Goal: Transaction & Acquisition: Obtain resource

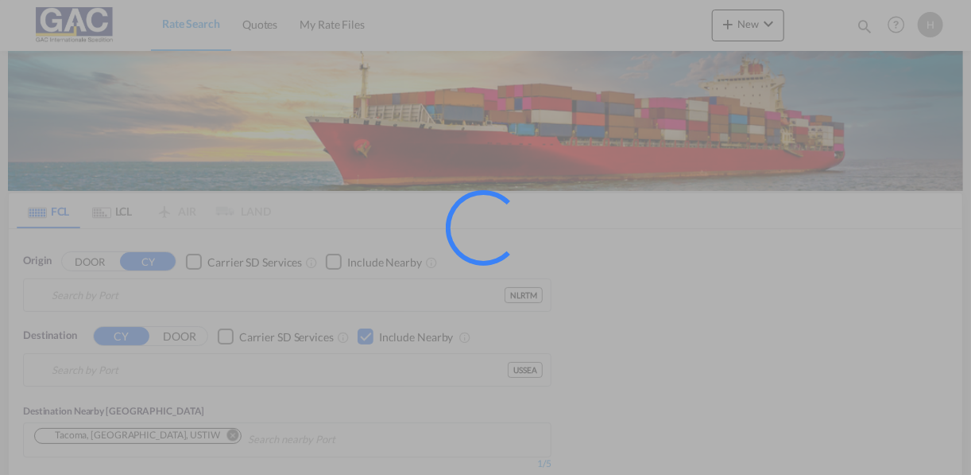
type input "[GEOGRAPHIC_DATA], NLRTM"
type input "[GEOGRAPHIC_DATA], [GEOGRAPHIC_DATA], USSEA"
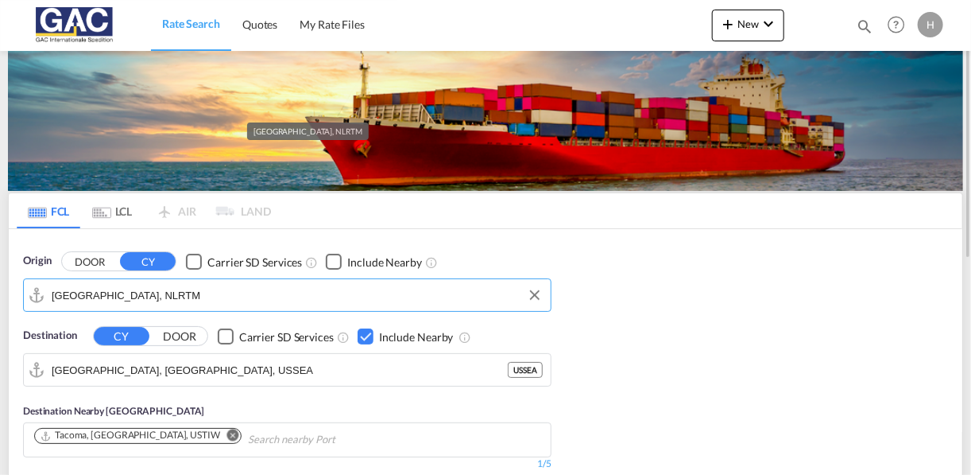
click at [169, 283] on input "[GEOGRAPHIC_DATA], NLRTM" at bounding box center [297, 295] width 491 height 24
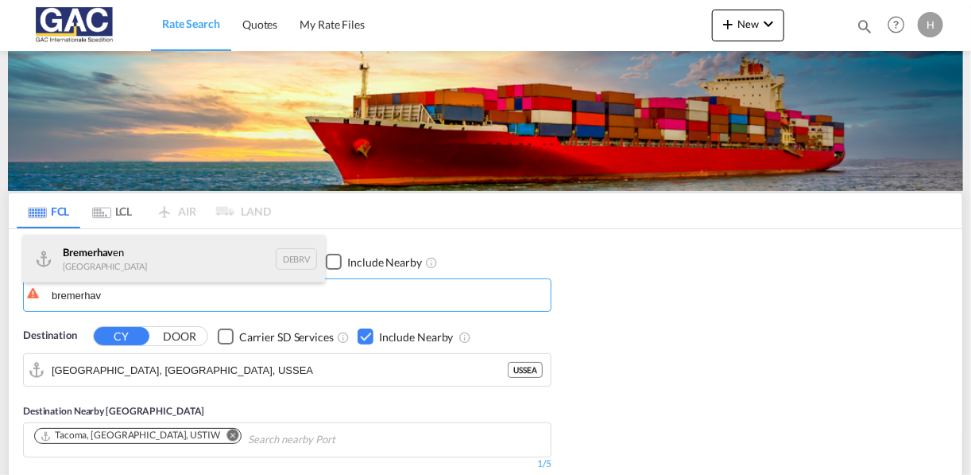
click at [106, 263] on div "Bremerhav en [GEOGRAPHIC_DATA] DEBRV" at bounding box center [174, 259] width 302 height 48
type input "[GEOGRAPHIC_DATA], DEBRV"
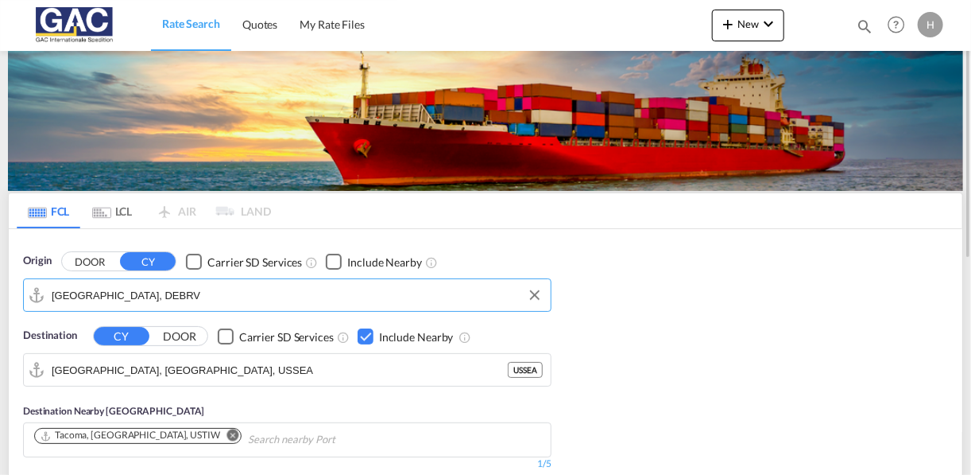
click at [328, 259] on div "Checkbox No Ink" at bounding box center [334, 262] width 16 height 16
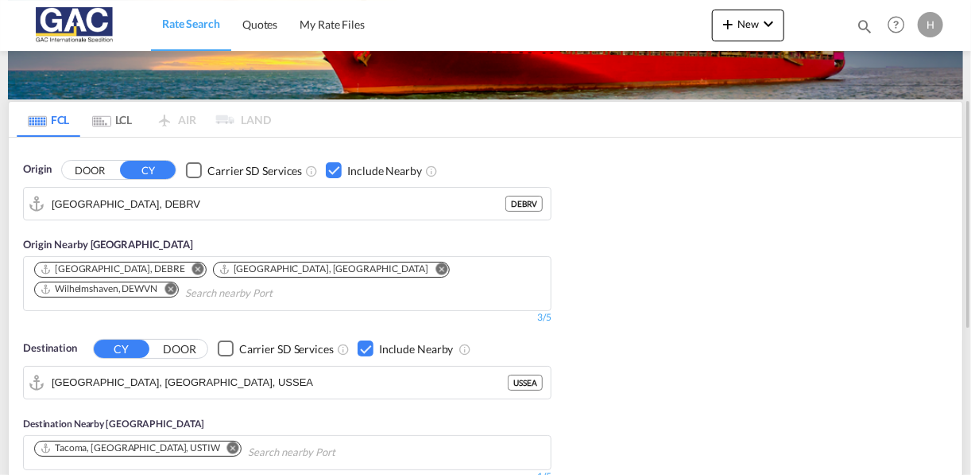
scroll to position [155, 0]
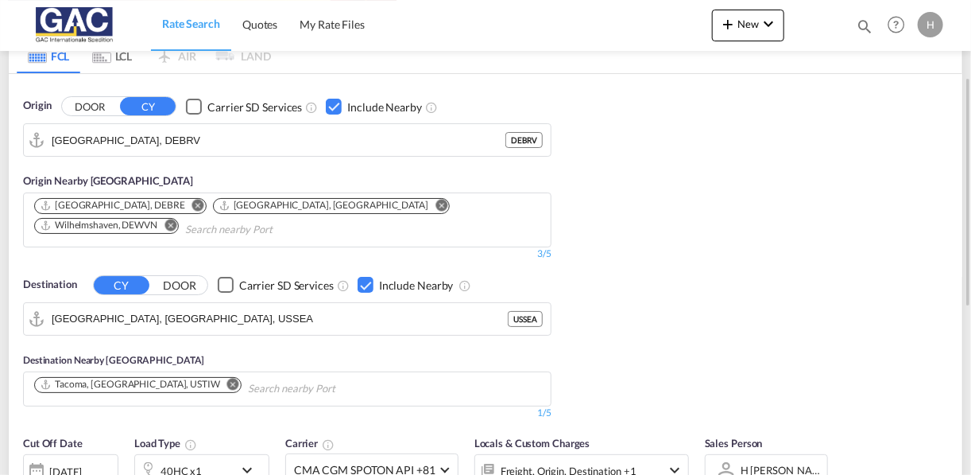
click at [369, 279] on div "Checkbox No Ink" at bounding box center [366, 285] width 16 height 16
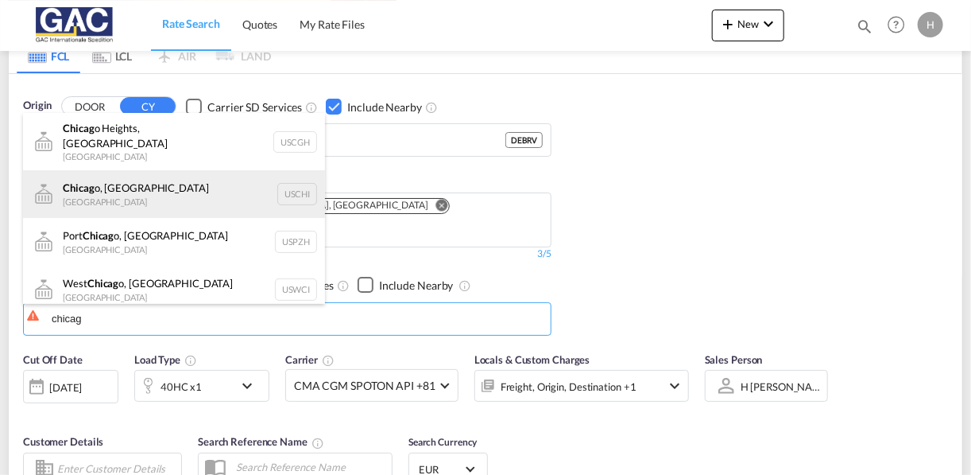
click at [114, 176] on div "Chicag o, IL [GEOGRAPHIC_DATA] [GEOGRAPHIC_DATA]" at bounding box center [174, 194] width 302 height 48
type input "[GEOGRAPHIC_DATA], [GEOGRAPHIC_DATA], USCHI"
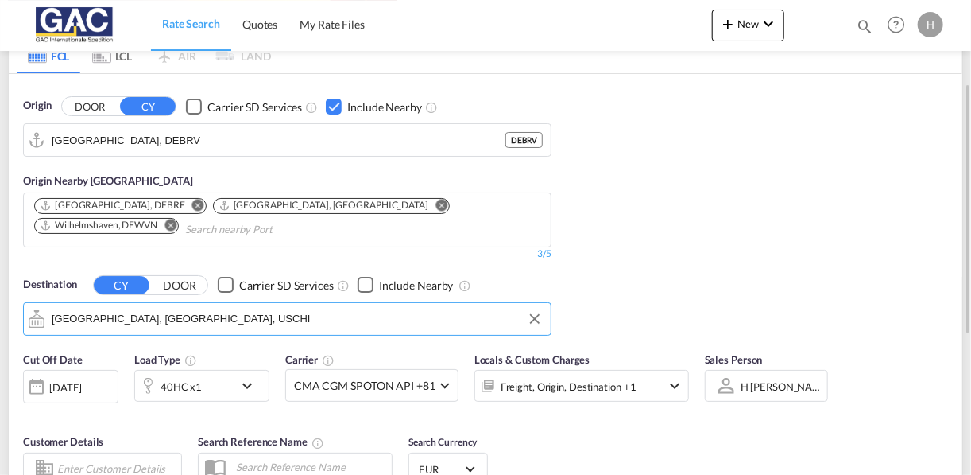
click at [362, 283] on div "Checkbox No Ink" at bounding box center [366, 285] width 16 height 16
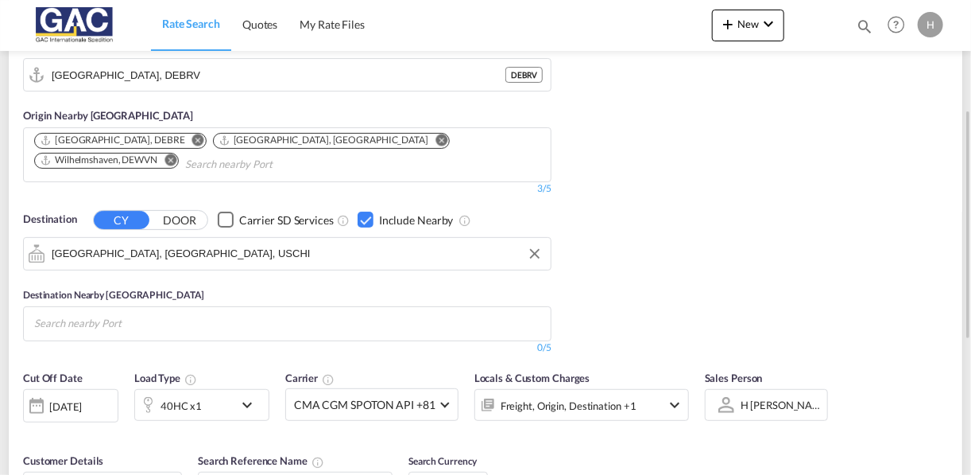
scroll to position [222, 0]
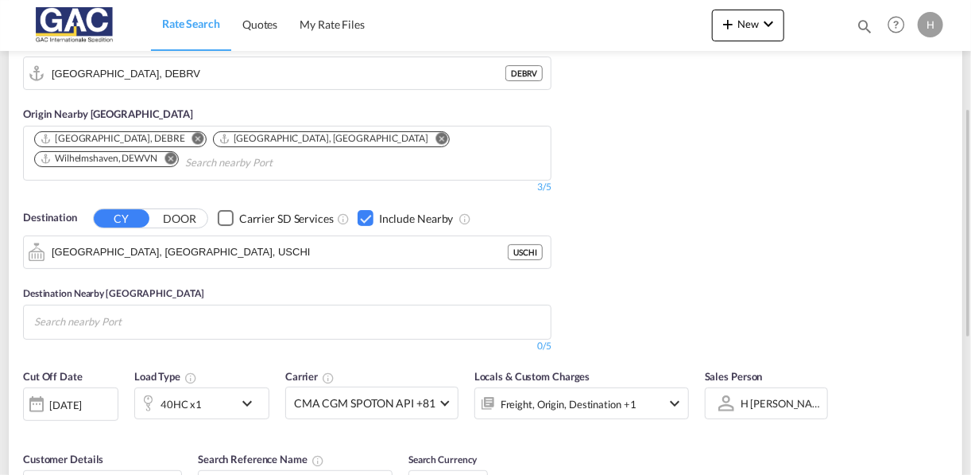
click at [363, 214] on div "Checkbox No Ink" at bounding box center [366, 218] width 16 height 16
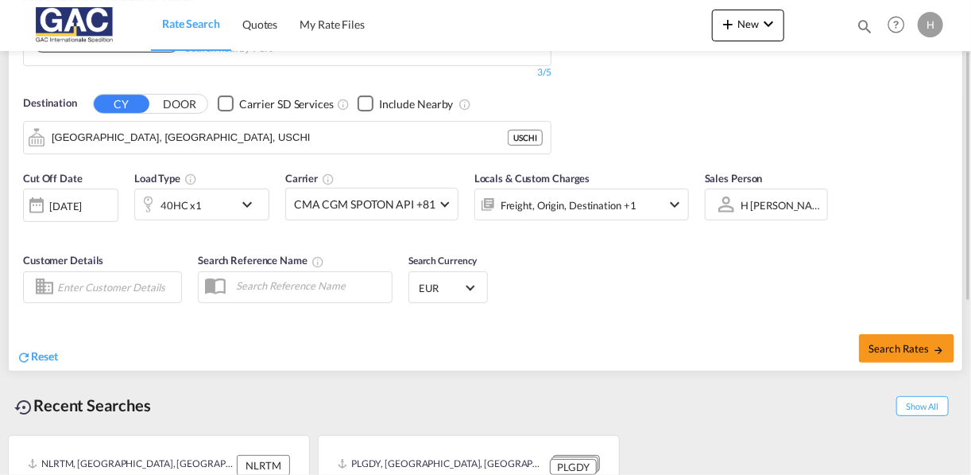
scroll to position [394, 0]
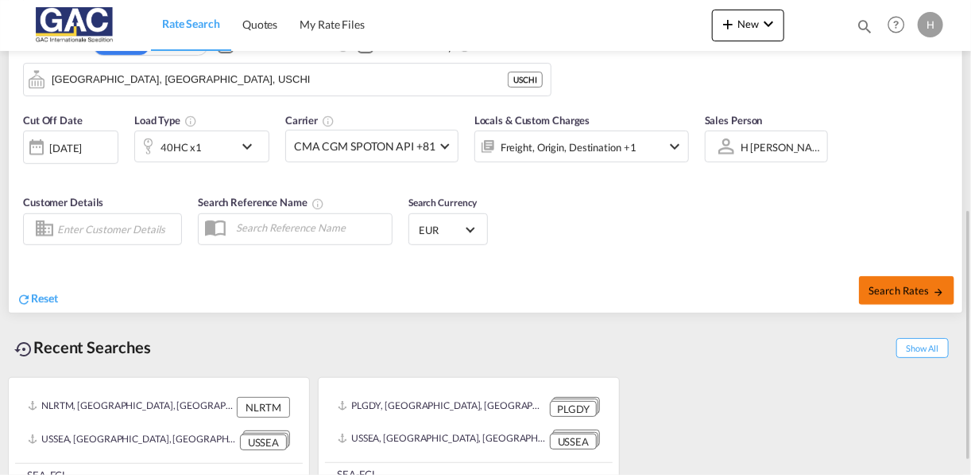
click at [940, 289] on md-icon "icon-arrow-right" at bounding box center [939, 291] width 11 height 11
type input "DEBRV to USCHI / [DATE]"
